Goal: Check status: Check status

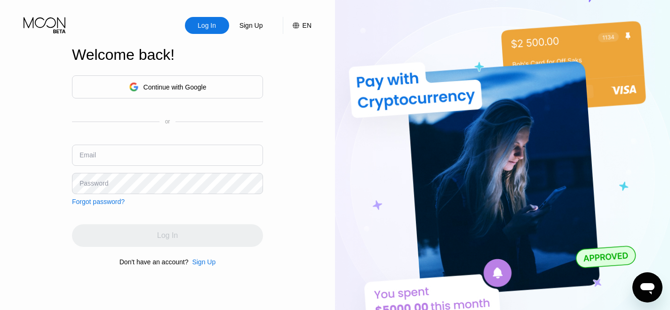
click at [199, 165] on input "text" at bounding box center [167, 155] width 191 height 21
click at [189, 91] on div "Continue with Google" at bounding box center [168, 87] width 78 height 15
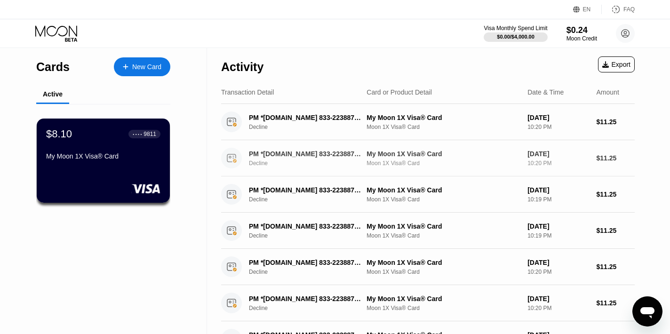
click at [518, 144] on div "PM *OurTime.com 833-2238874 US Decline My Moon 1X Visa® Card Moon 1X Visa® Card…" at bounding box center [428, 158] width 414 height 36
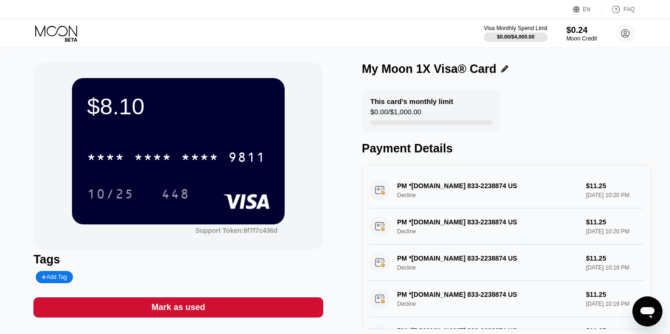
click at [551, 190] on div "PM *OurTime.com 833-2238874 US Decline $11.25 Sep 21, 2025 10:20 PM" at bounding box center [507, 190] width 275 height 36
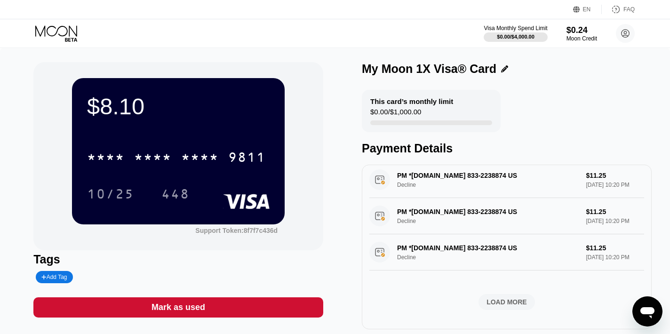
scroll to position [368, 0]
click at [495, 300] on div "LOAD MORE" at bounding box center [507, 302] width 40 height 8
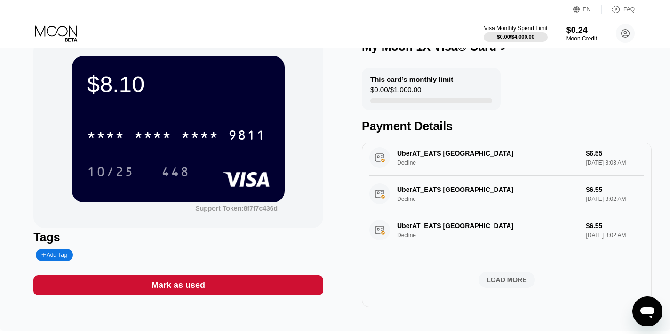
scroll to position [826, 0]
click at [500, 284] on div "LOAD MORE" at bounding box center [507, 280] width 40 height 8
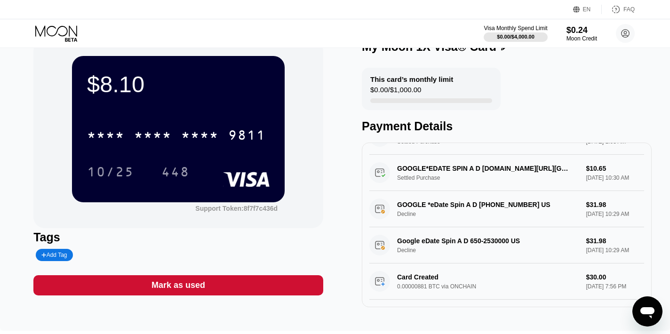
scroll to position [914, 0]
click at [469, 155] on div "PM *OurTime.com 833-2238874 US Settled Purchase $11.25 Aug 30, 2025 1:03 AM" at bounding box center [507, 137] width 275 height 36
click at [415, 155] on div "PM *OurTime.com 833-2238874 US Settled Purchase $11.25 Aug 30, 2025 1:03 AM" at bounding box center [507, 137] width 275 height 36
click at [371, 155] on div "PM *OurTime.com 833-2238874 US Settled Purchase $11.25 Aug 30, 2025 1:03 AM" at bounding box center [507, 137] width 275 height 36
click at [385, 155] on div "PM *OurTime.com 833-2238874 US Settled Purchase $11.25 Aug 30, 2025 1:03 AM" at bounding box center [507, 137] width 275 height 36
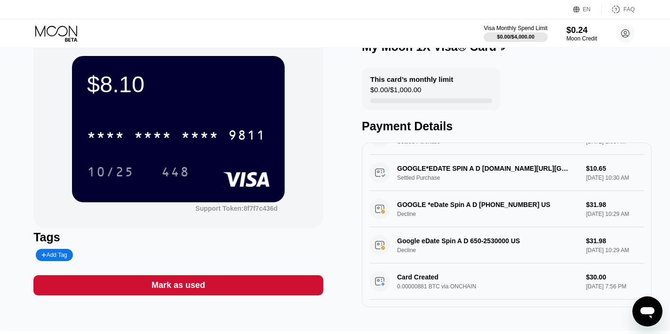
click at [412, 155] on div "PM *OurTime.com 833-2238874 US Settled Purchase $11.25 Aug 30, 2025 1:03 AM" at bounding box center [507, 137] width 275 height 36
click at [414, 155] on div "PM *OurTime.com 833-2238874 US Settled Purchase $11.25 Aug 30, 2025 1:03 AM" at bounding box center [507, 137] width 275 height 36
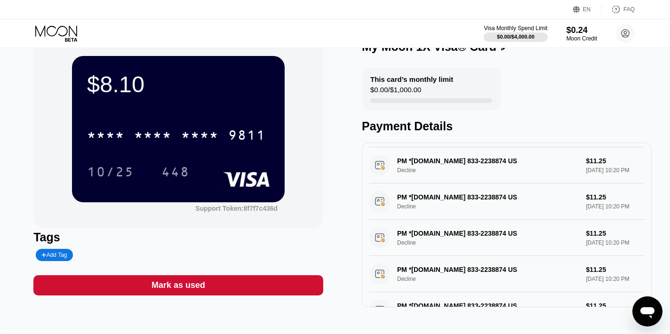
scroll to position [0, 0]
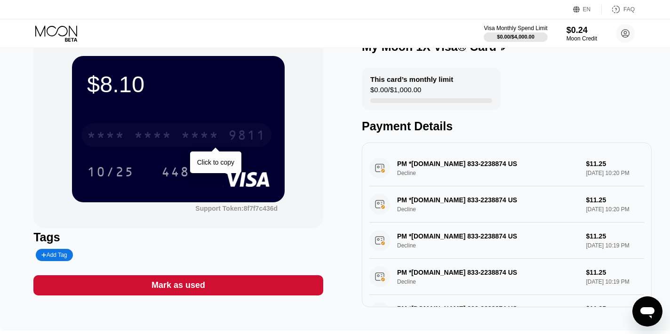
click at [210, 135] on div "* * * *" at bounding box center [200, 136] width 38 height 15
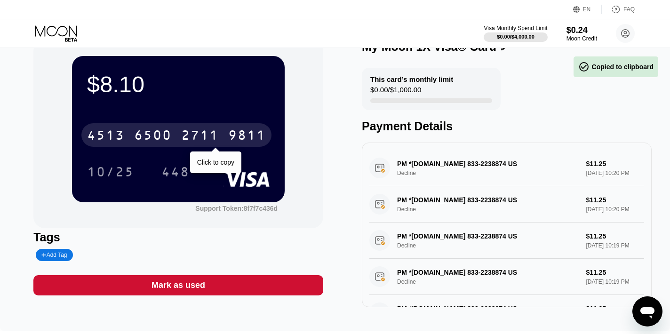
click at [210, 135] on div "2711" at bounding box center [200, 136] width 38 height 15
